Goal: Transaction & Acquisition: Purchase product/service

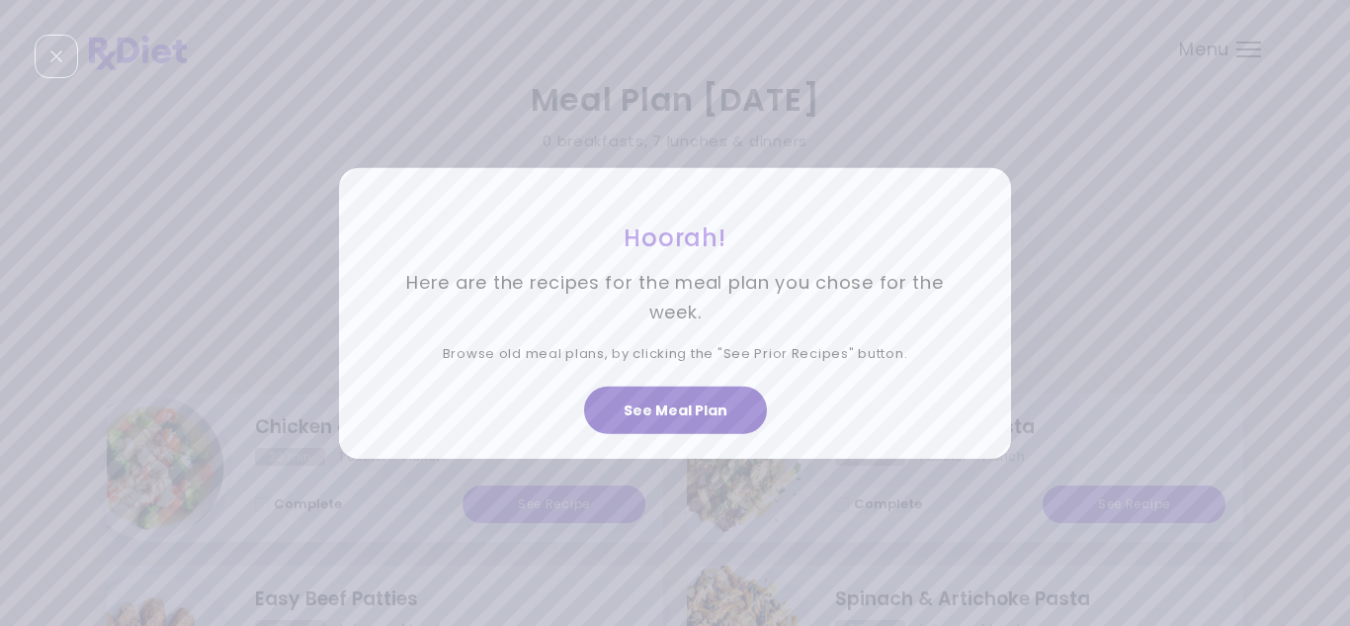
click at [698, 421] on button "See Meal Plan" at bounding box center [675, 409] width 183 height 47
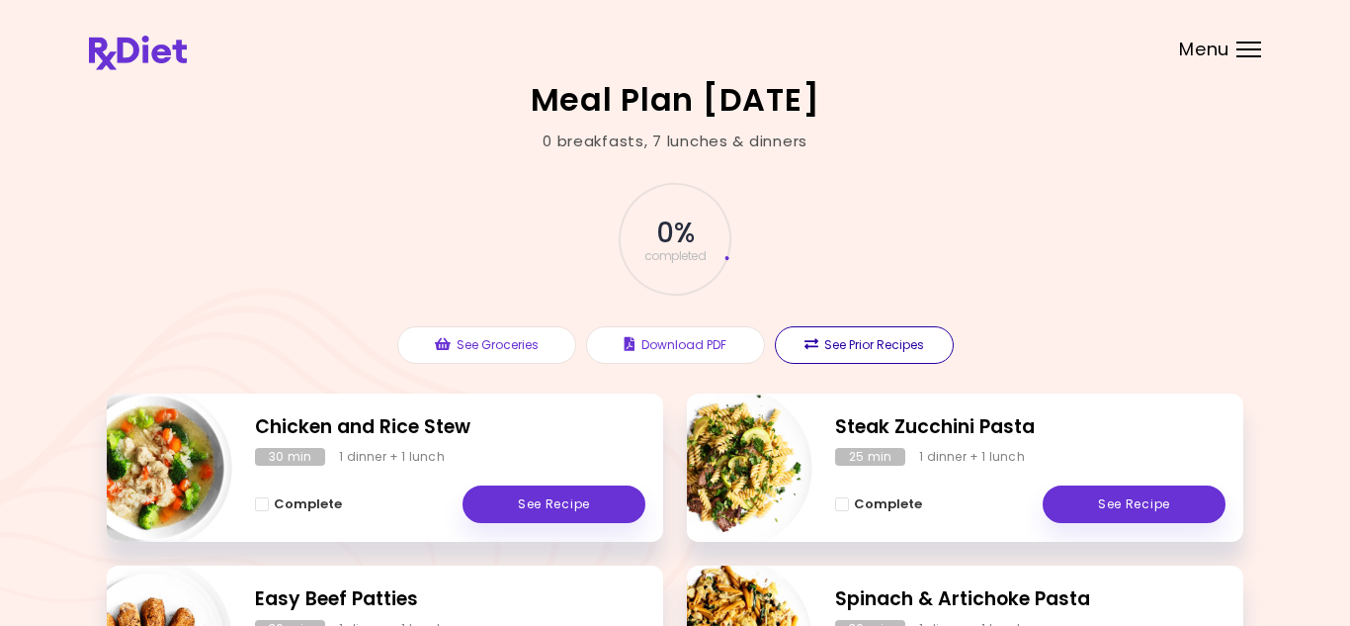
click at [838, 343] on button "See Prior Recipes" at bounding box center [864, 345] width 179 height 38
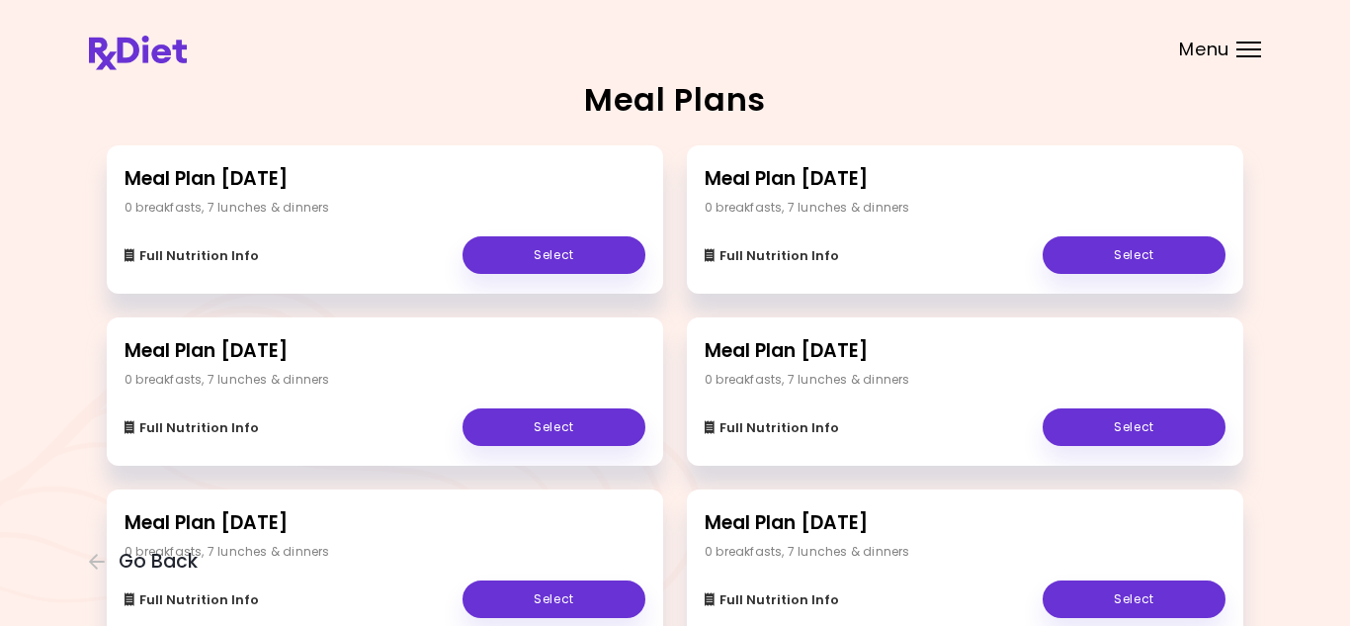
click at [1262, 45] on header at bounding box center [675, 39] width 1350 height 79
click at [1245, 46] on div "Menu" at bounding box center [1248, 50] width 25 height 16
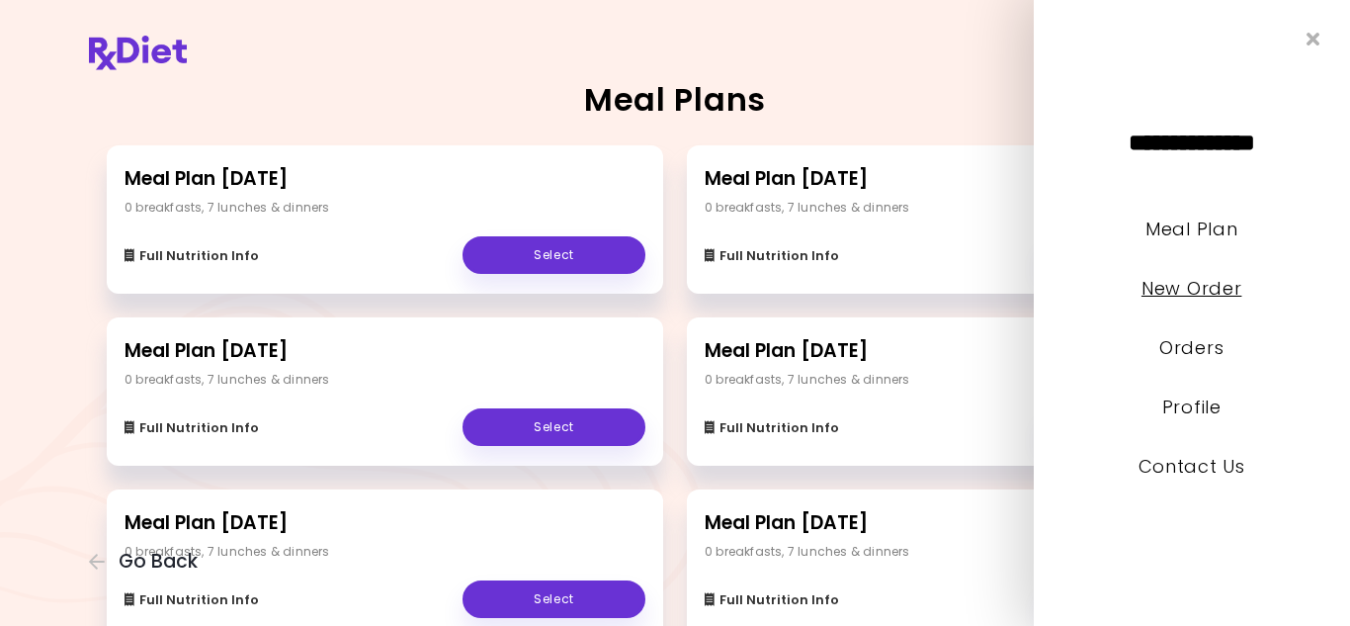
click at [1210, 286] on link "New Order" at bounding box center [1191, 288] width 100 height 25
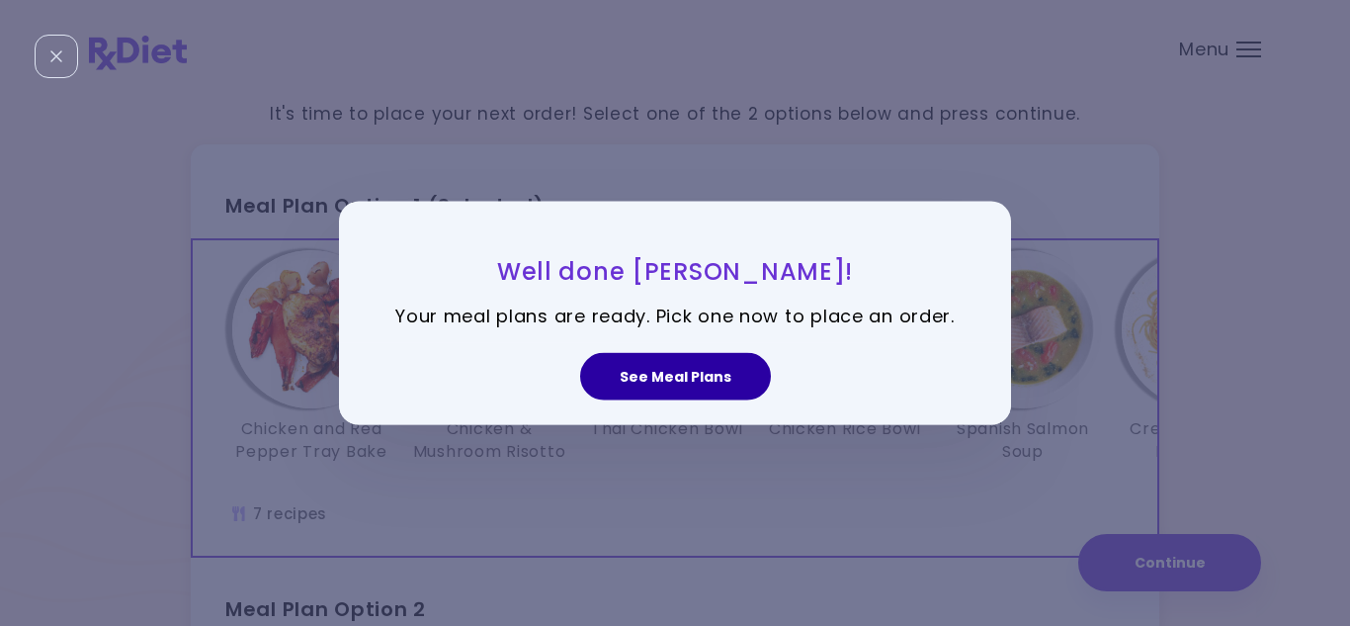
click at [695, 381] on button "See Meal Plans" at bounding box center [675, 376] width 191 height 47
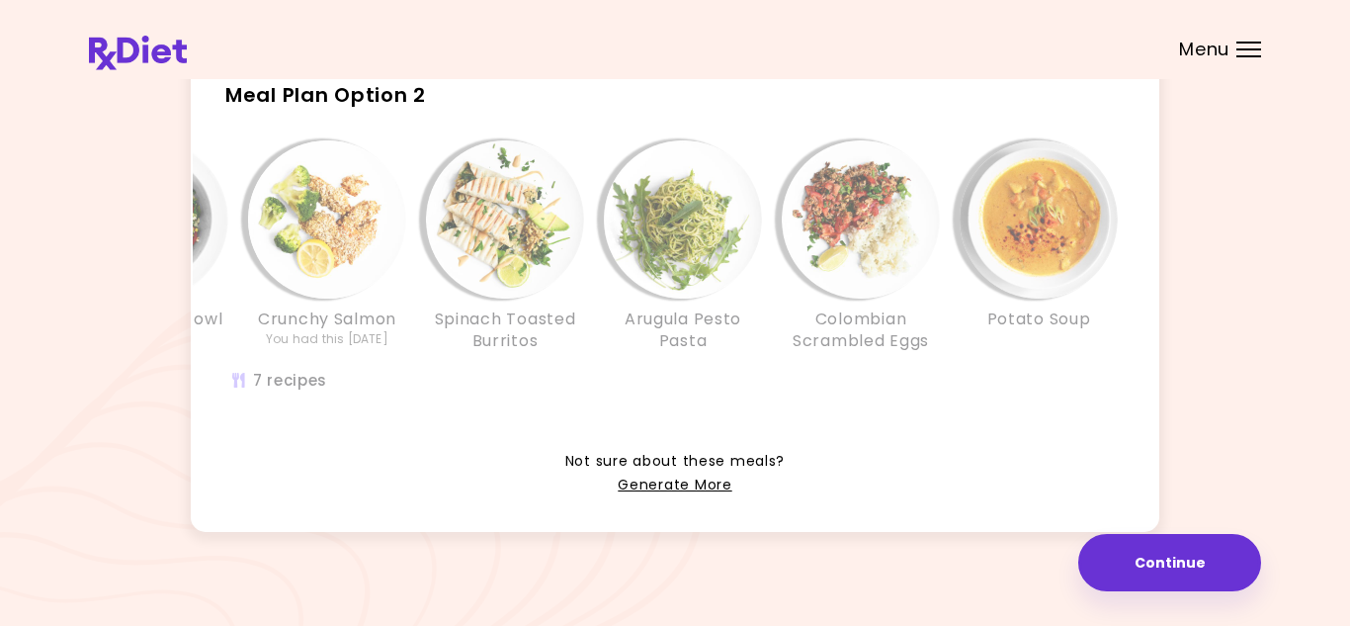
scroll to position [529, 0]
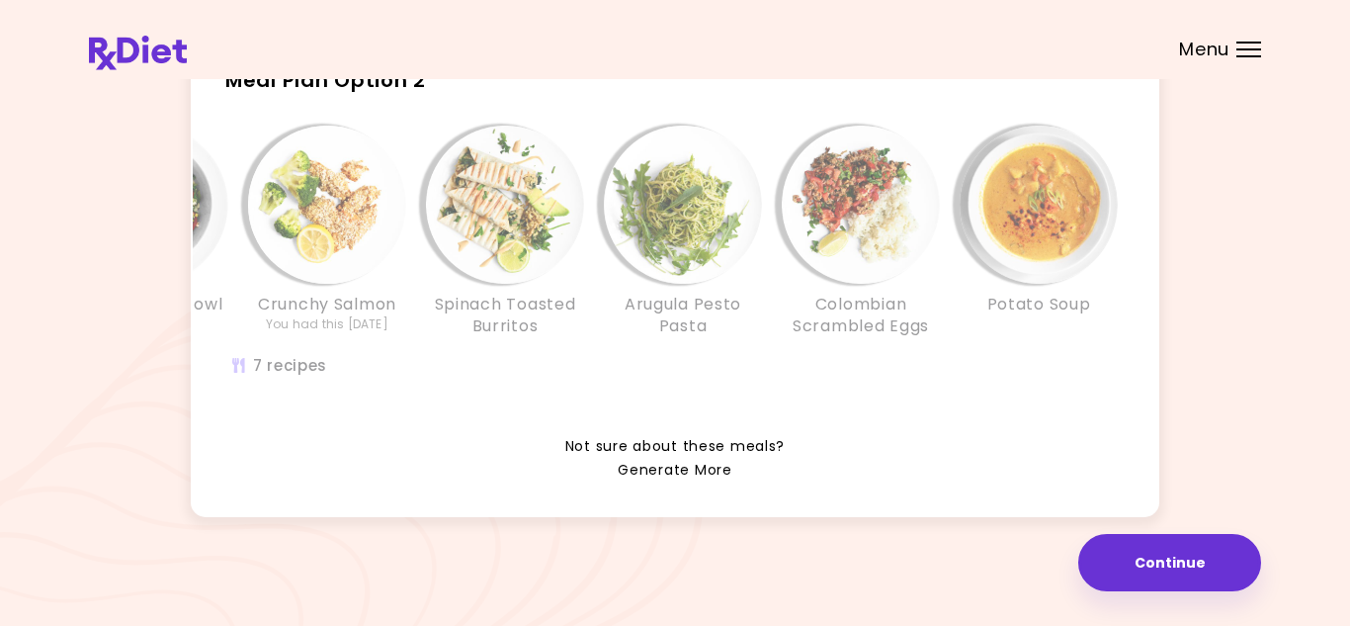
click at [686, 476] on link "Generate More" at bounding box center [675, 471] width 114 height 24
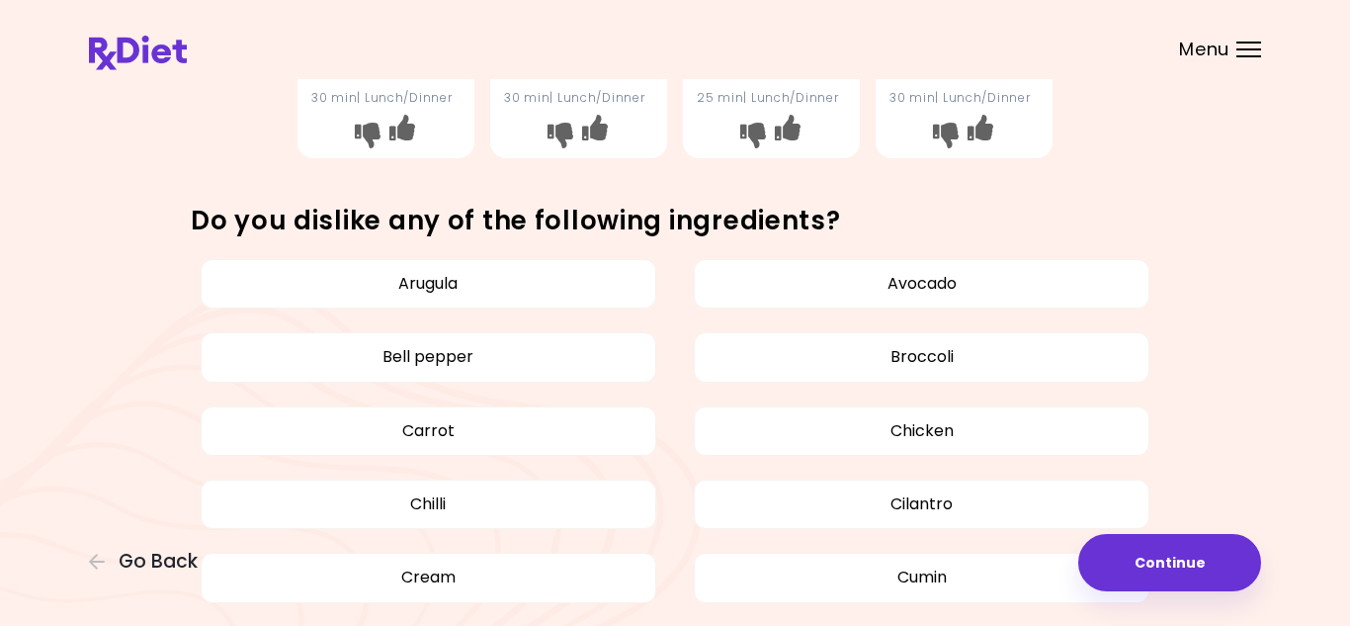
scroll to position [983, 0]
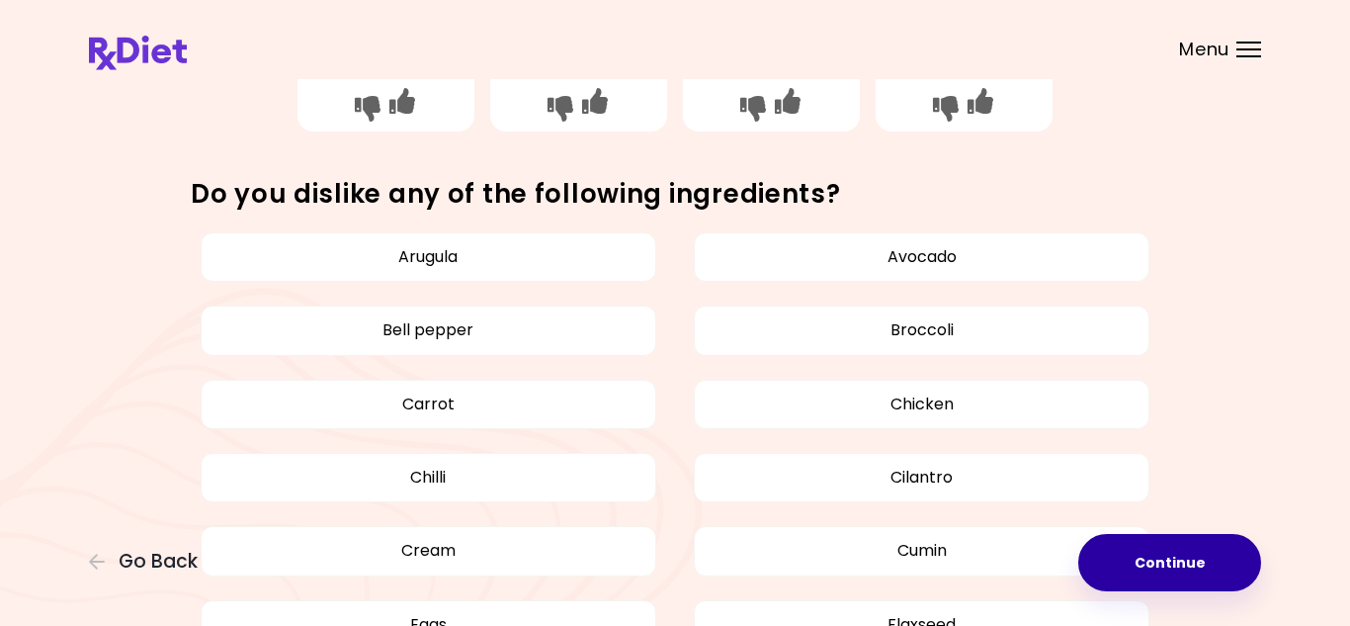
click at [1202, 570] on button "Continue" at bounding box center [1169, 562] width 183 height 57
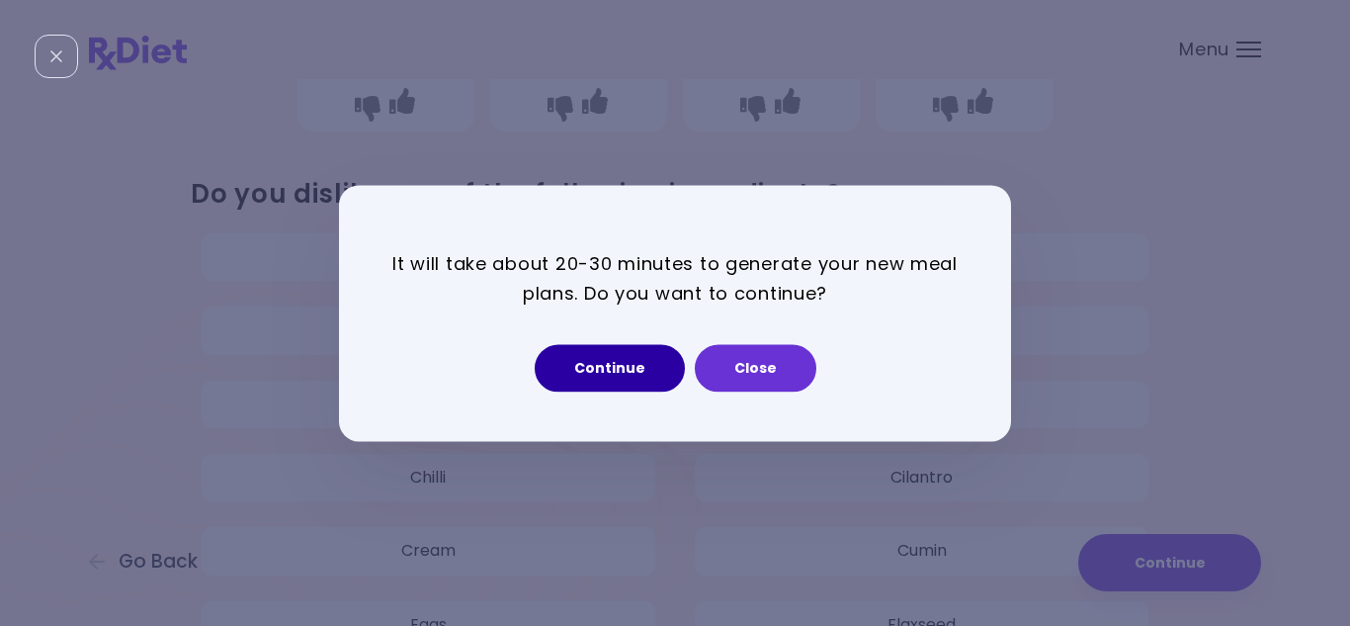
click at [600, 364] on button "Continue" at bounding box center [610, 367] width 150 height 47
select select "*"
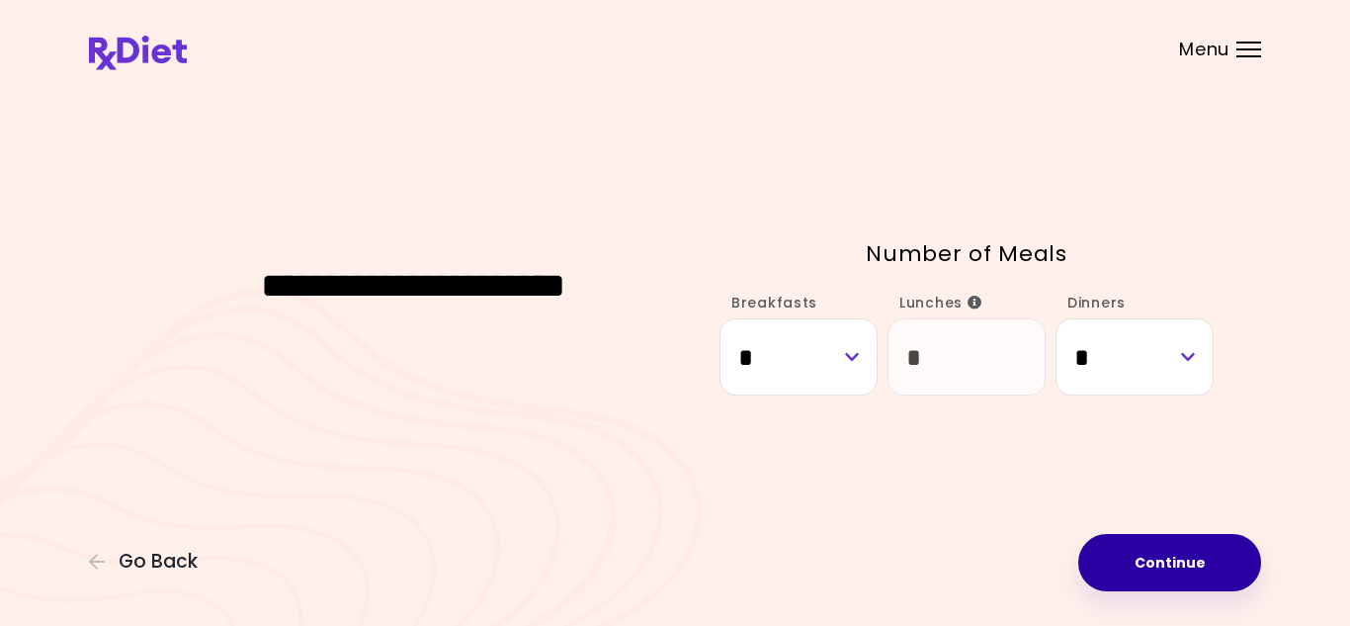
click at [1180, 567] on button "Continue" at bounding box center [1169, 562] width 183 height 57
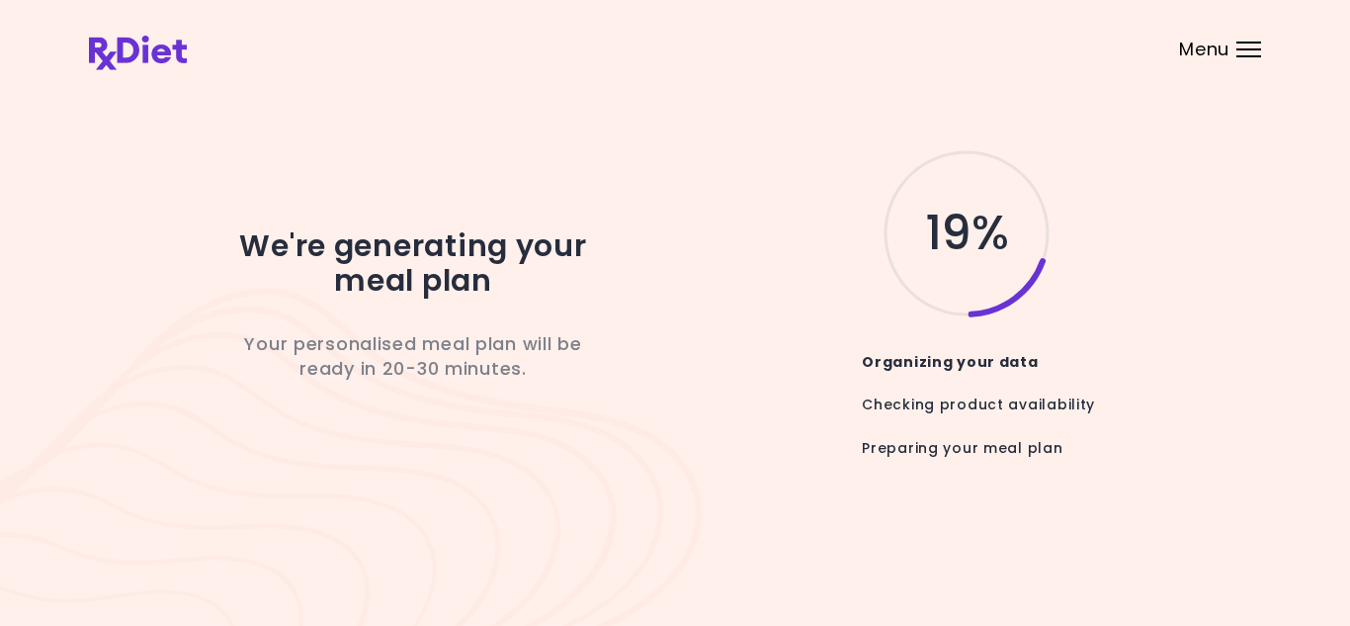
click at [745, 278] on div "19 %" at bounding box center [952, 233] width 524 height 174
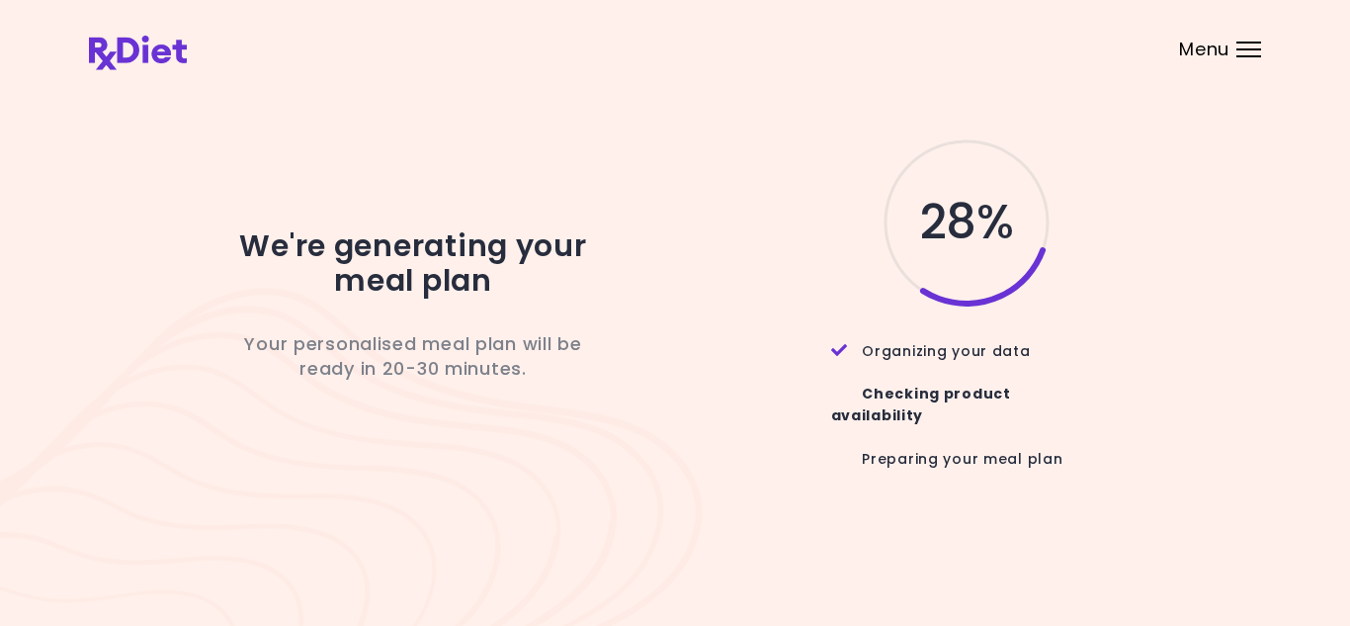
click at [1063, 309] on div "28 %" at bounding box center [952, 222] width 524 height 174
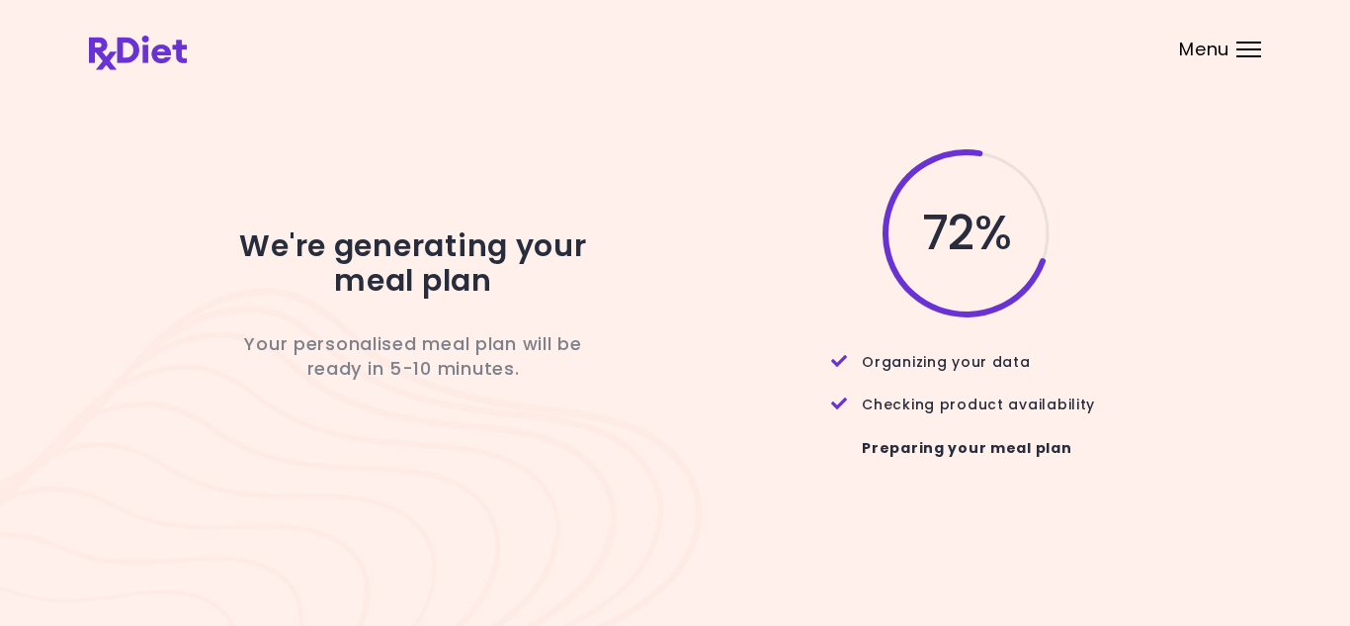
click at [1152, 193] on div "72 %" at bounding box center [952, 233] width 524 height 174
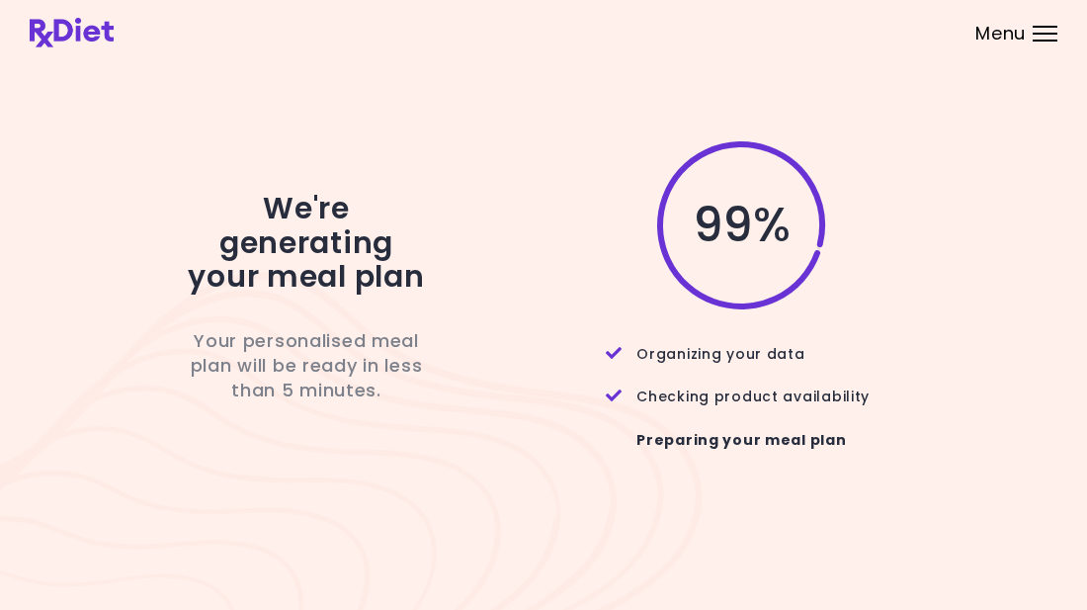
click at [780, 313] on div "99 % Organizing your data Checking product availability Preparing your meal plan" at bounding box center [726, 304] width 474 height 333
click at [861, 283] on div "99 %" at bounding box center [726, 225] width 474 height 174
click at [885, 265] on div "99 %" at bounding box center [726, 225] width 474 height 174
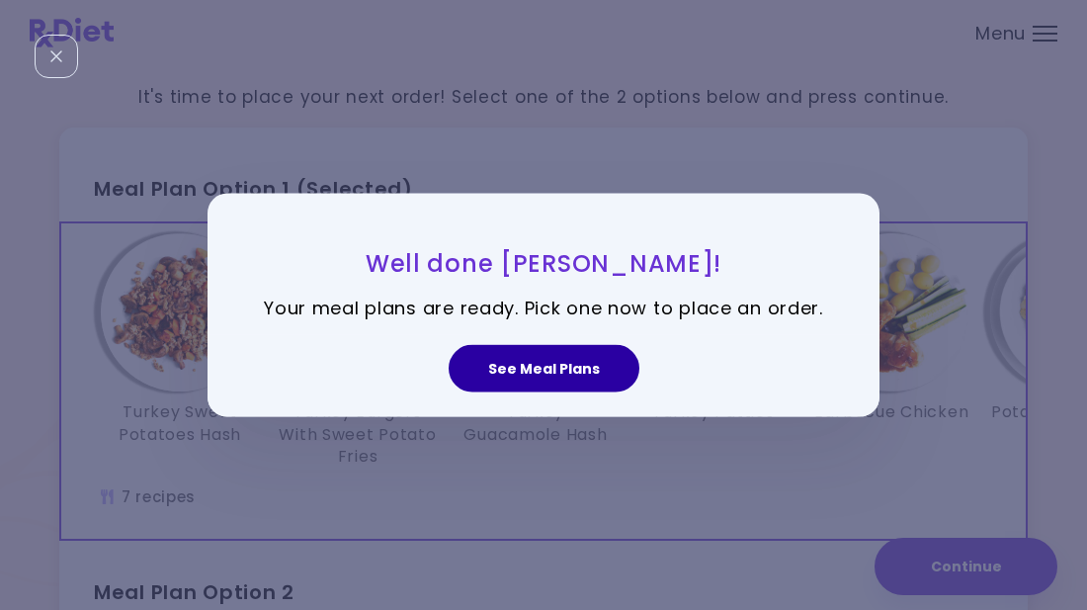
click at [561, 357] on button "See Meal Plans" at bounding box center [544, 368] width 191 height 47
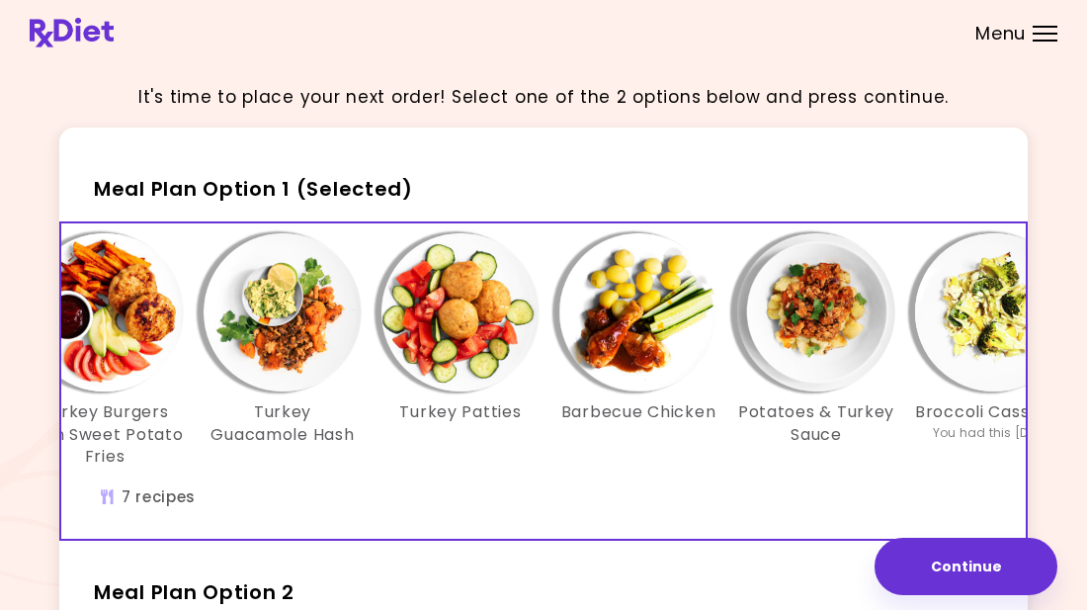
scroll to position [0, 340]
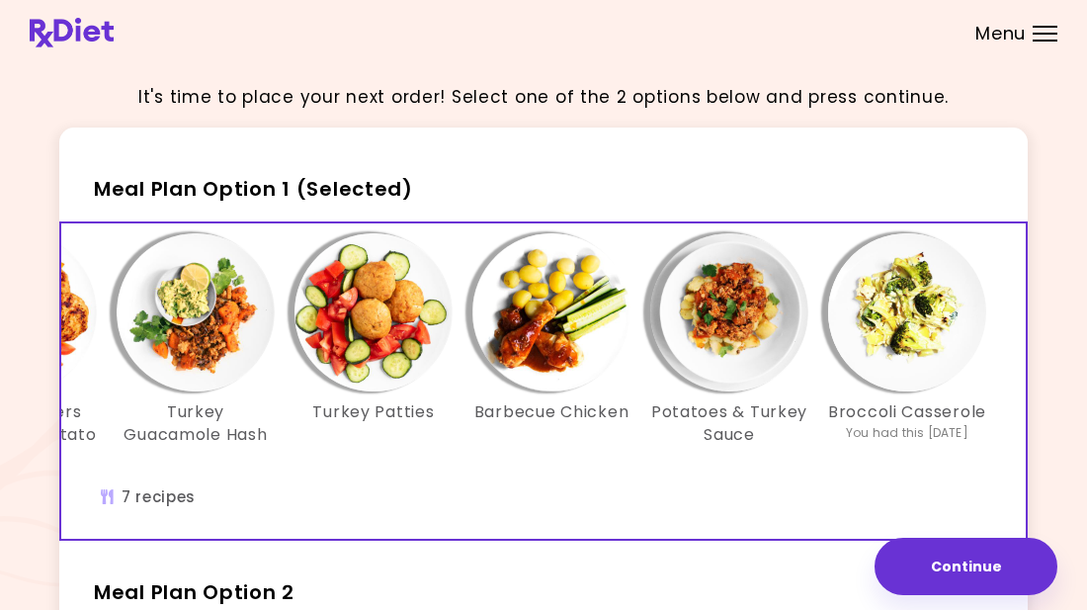
click at [511, 372] on img "Info - Barbecue Chicken - Meal Plan Option 1 (Selected)" at bounding box center [551, 312] width 158 height 158
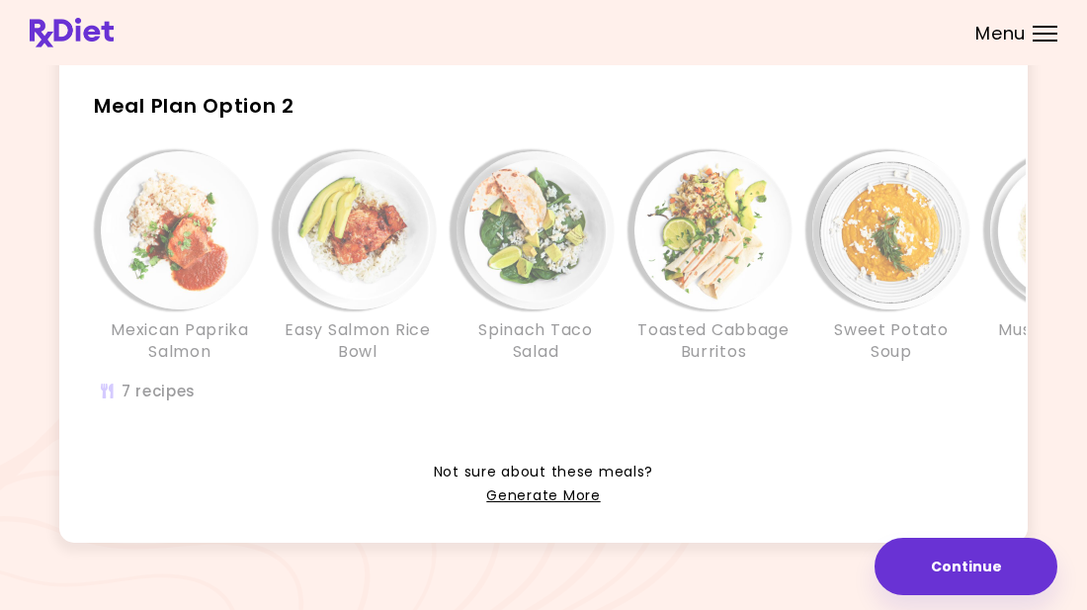
scroll to position [493, 0]
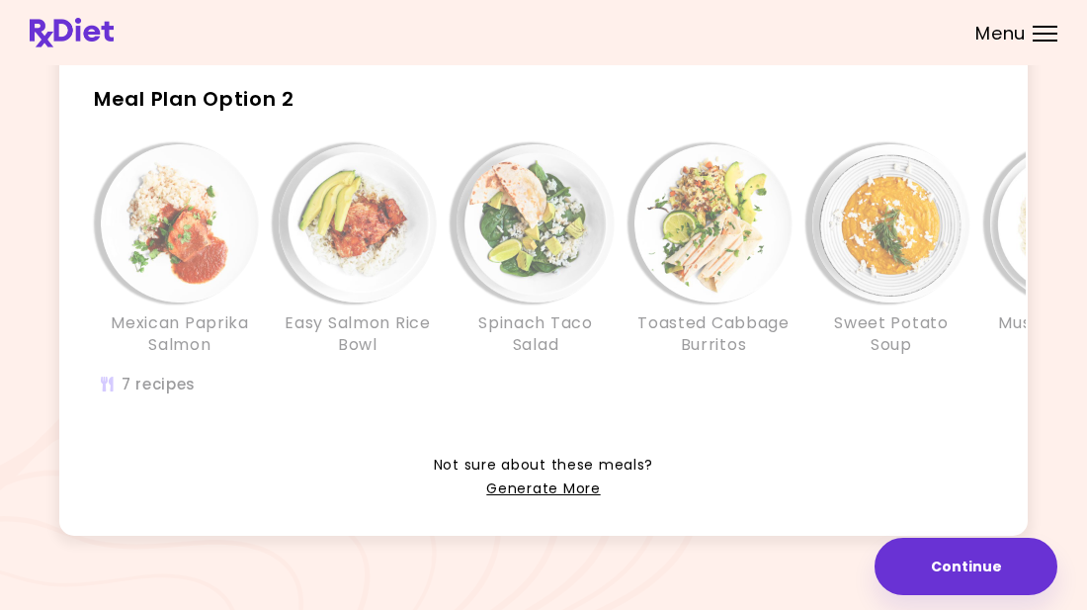
click at [791, 227] on img "Info - Toasted Cabbage Burritos - Meal Plan Option 2" at bounding box center [713, 223] width 158 height 158
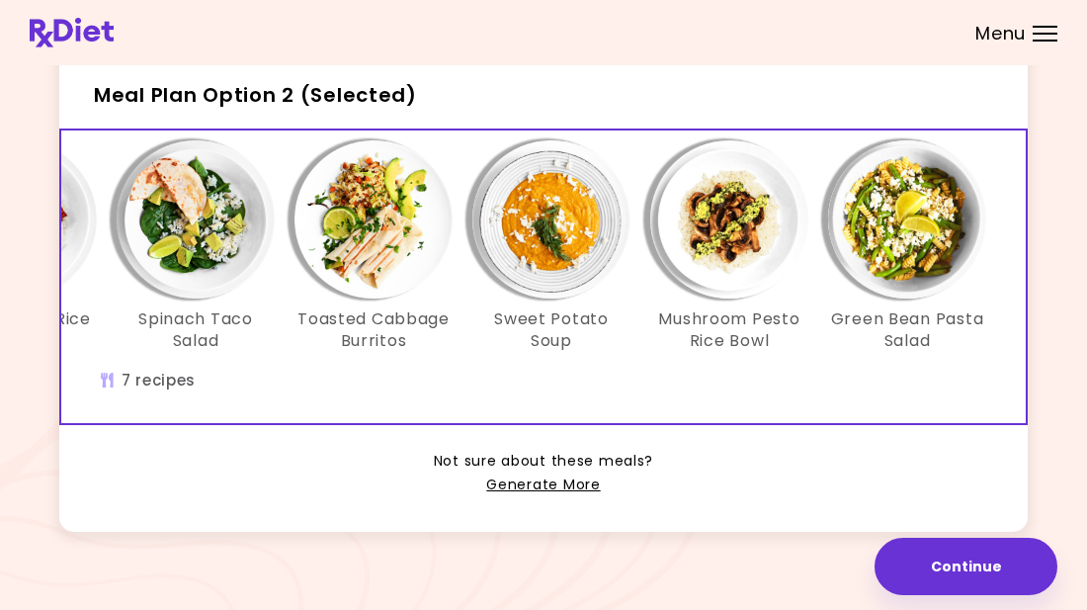
scroll to position [511, 0]
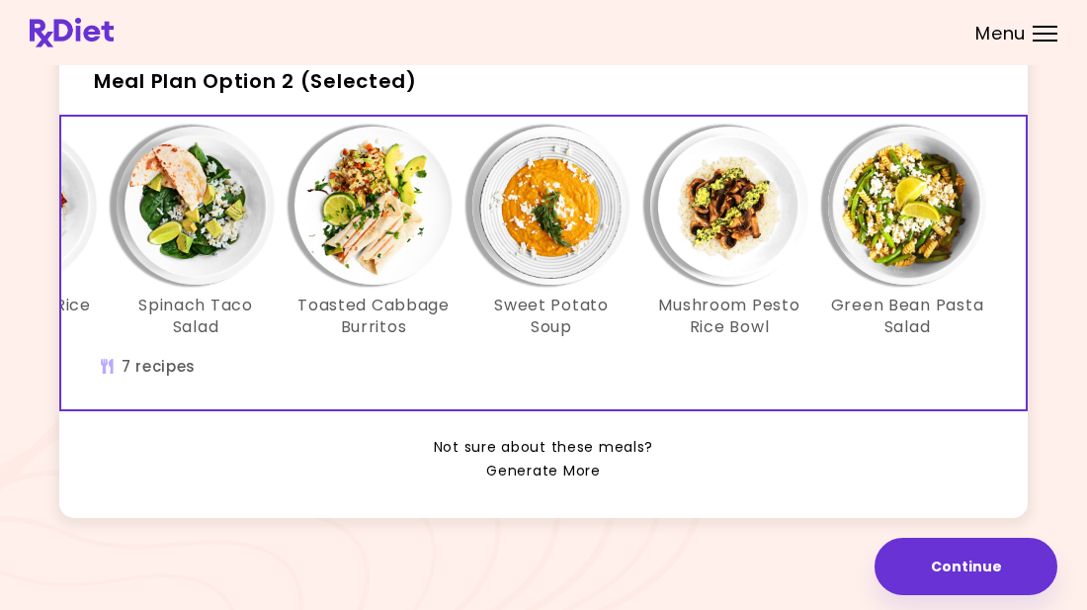
click at [548, 477] on link "Generate More" at bounding box center [543, 471] width 114 height 24
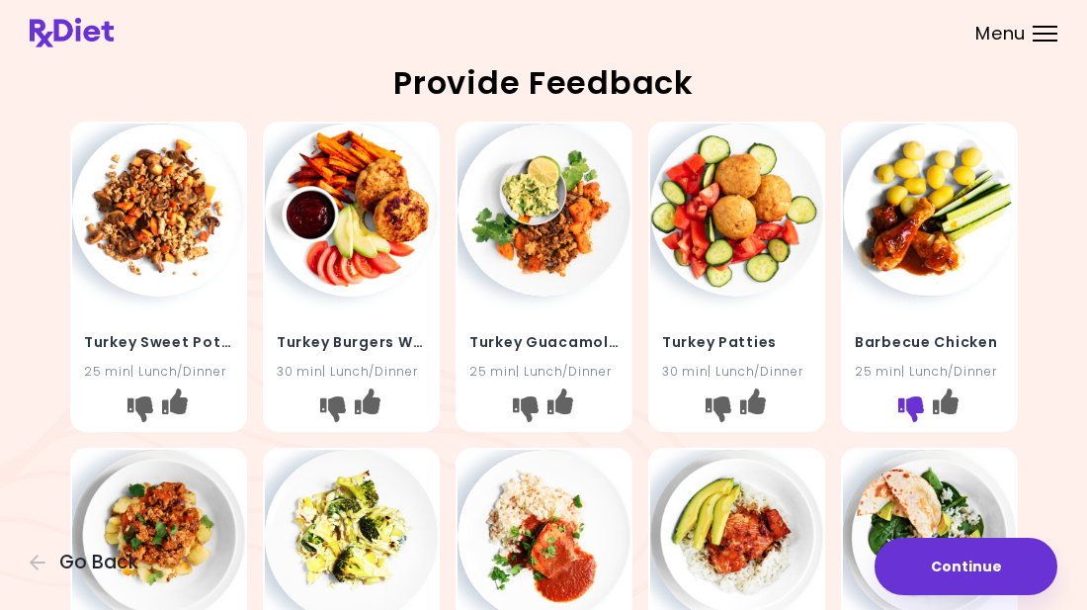
click at [923, 399] on icon "I don't like this recipe" at bounding box center [910, 409] width 26 height 26
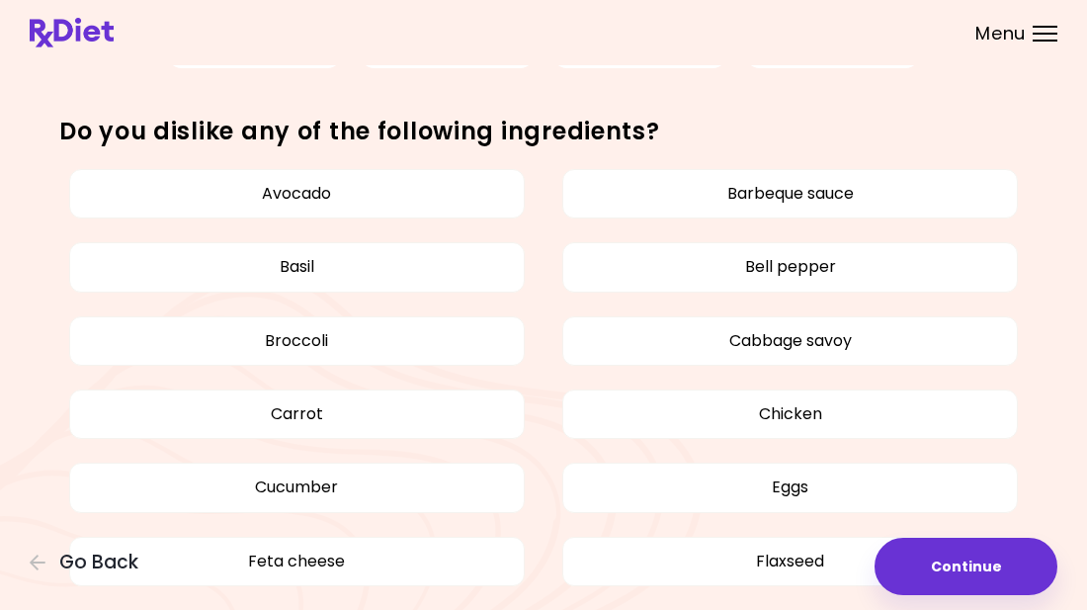
scroll to position [1016, 0]
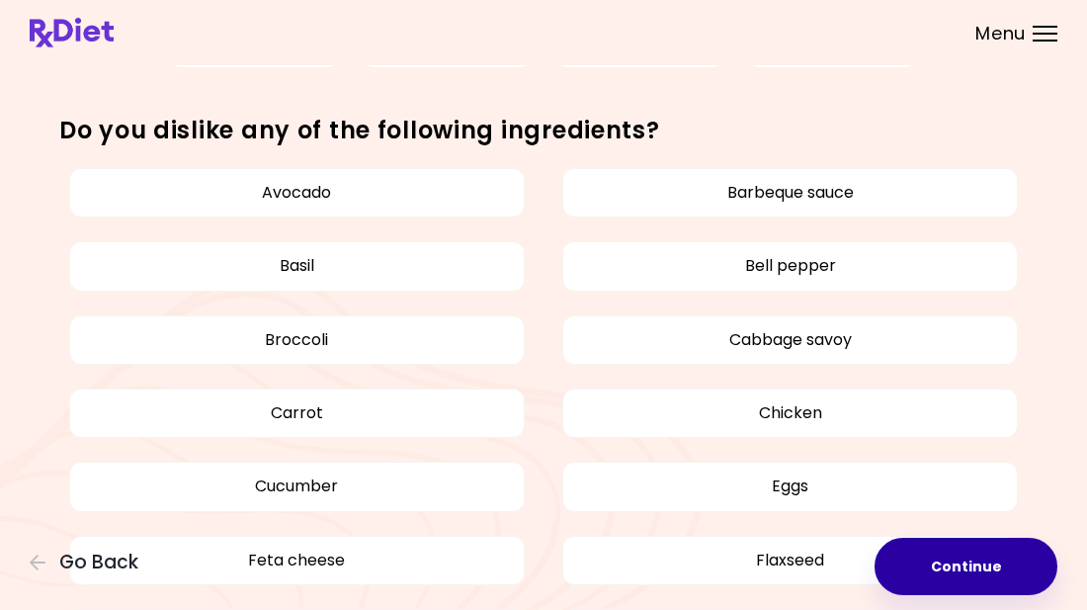
click at [984, 568] on button "Continue" at bounding box center [966, 566] width 183 height 57
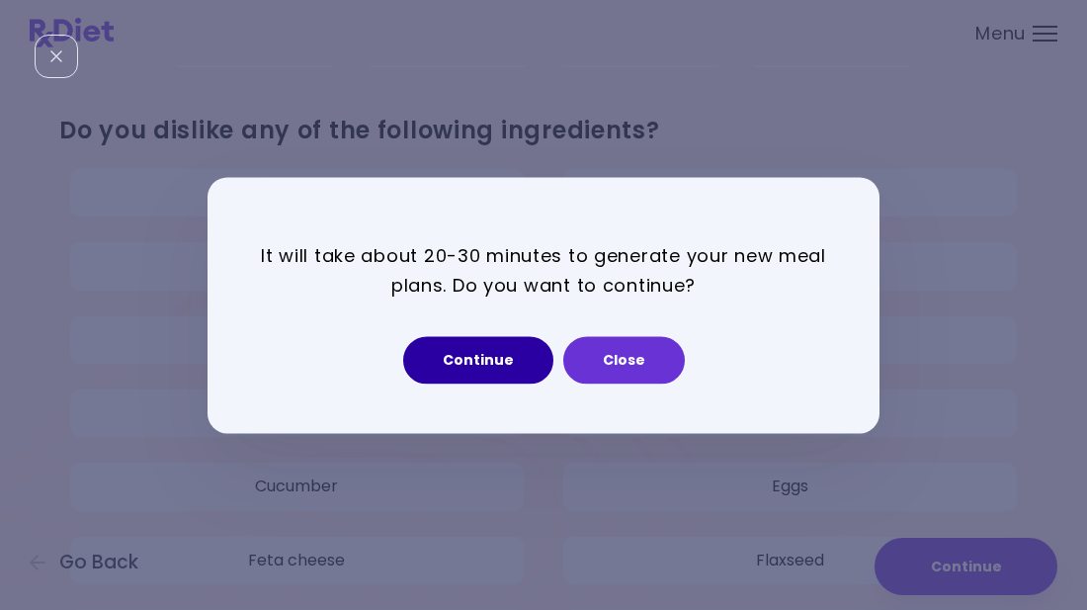
click at [477, 366] on button "Continue" at bounding box center [478, 359] width 150 height 47
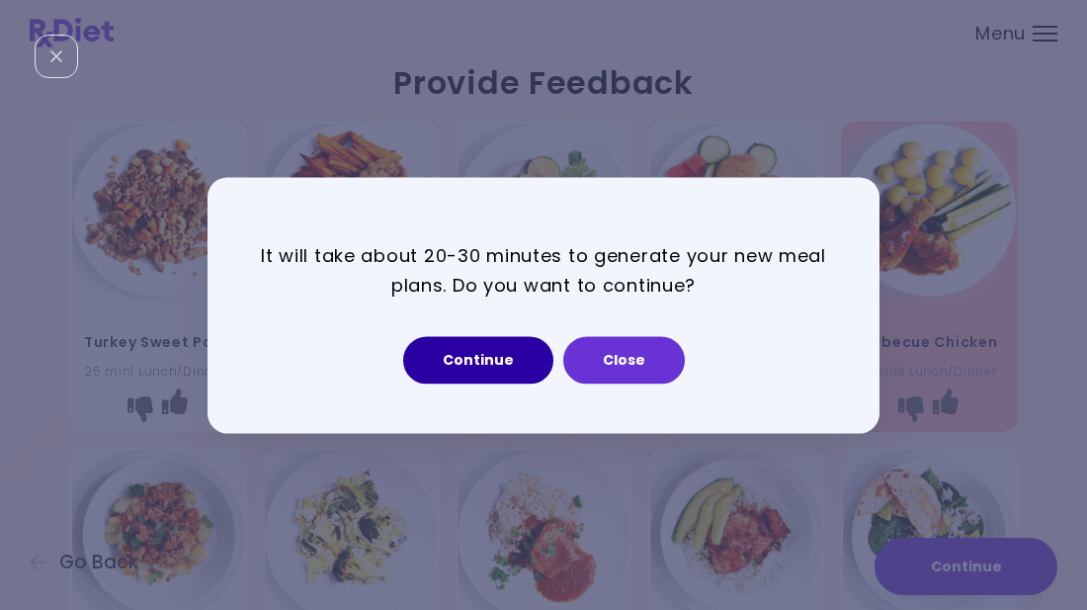
select select "*"
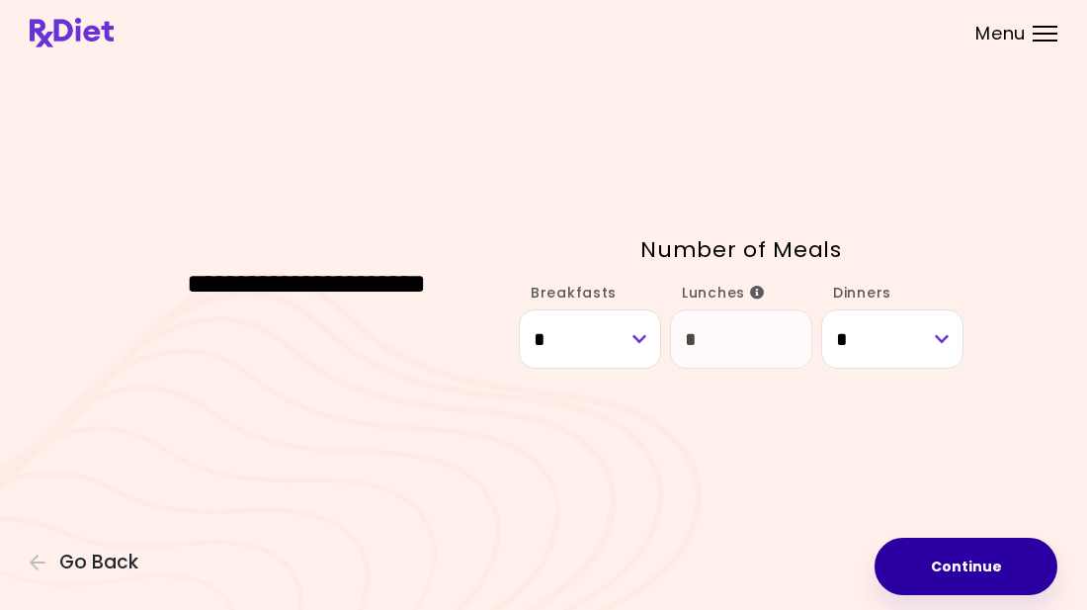
click at [991, 570] on button "Continue" at bounding box center [966, 566] width 183 height 57
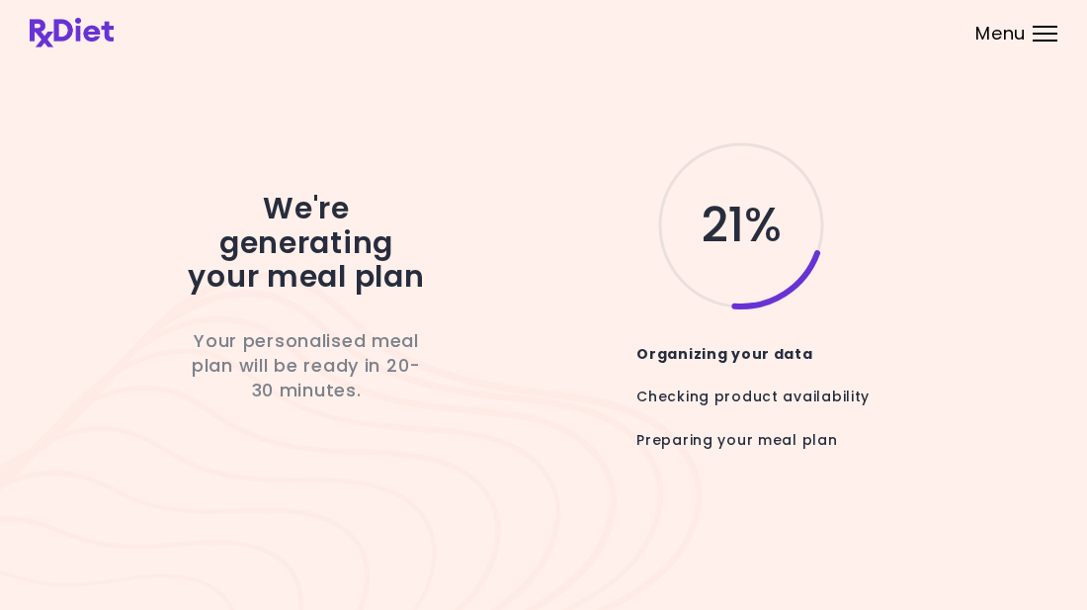
click at [411, 453] on div "We're generating your meal plan Your personalised meal plan will be ready in 20…" at bounding box center [307, 304] width 366 height 333
click at [465, 421] on div "We're generating your meal plan Your personalised meal plan will be ready in 20…" at bounding box center [307, 304] width 366 height 333
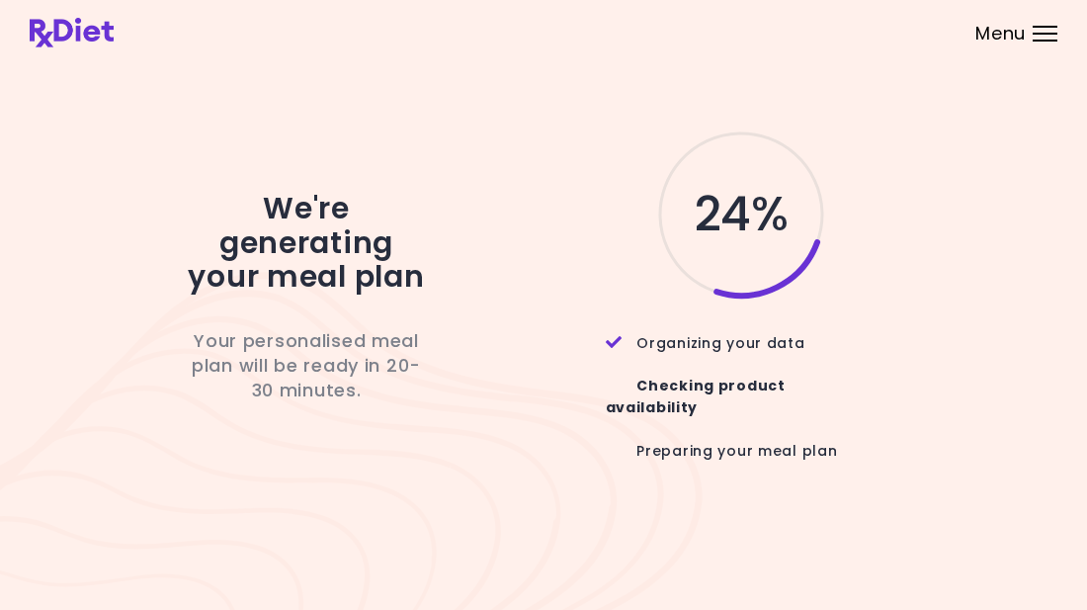
click at [221, 161] on div "We're generating your meal plan Your personalised meal plan will be ready in 20…" at bounding box center [307, 304] width 366 height 355
click at [1037, 31] on div "Menu" at bounding box center [1045, 34] width 25 height 16
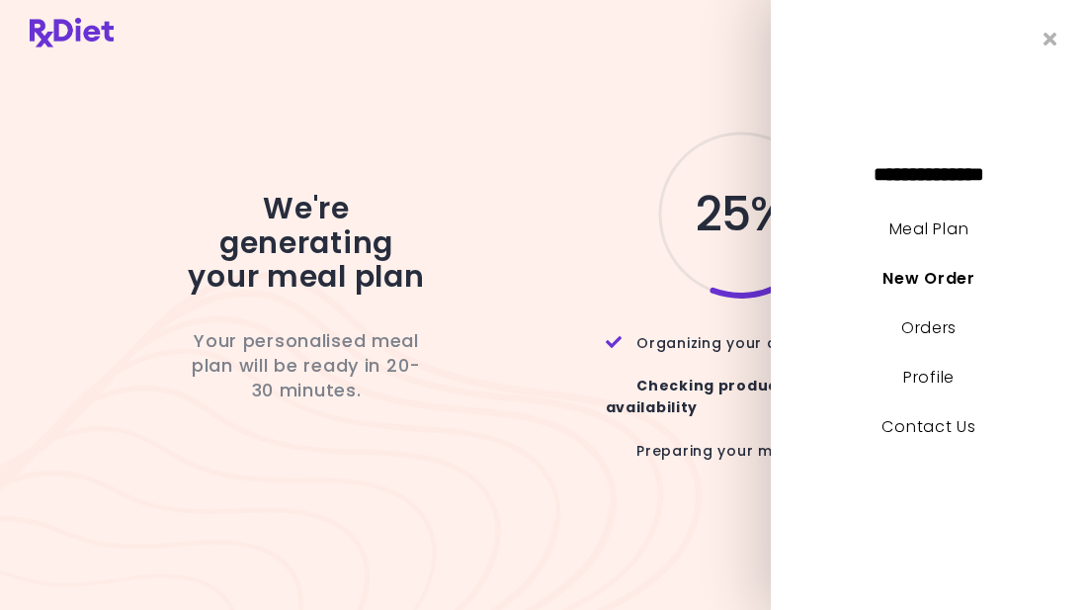
click at [509, 133] on div "We're generating your meal plan Your personalised meal plan will be ready in 20…" at bounding box center [544, 304] width 1028 height 475
